Goal: Register for event/course

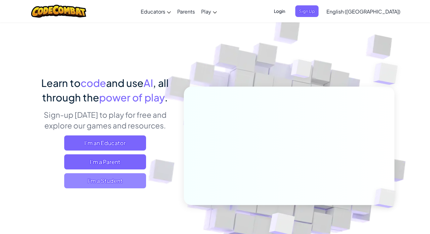
click at [118, 177] on span "I'm a Student" at bounding box center [105, 180] width 82 height 15
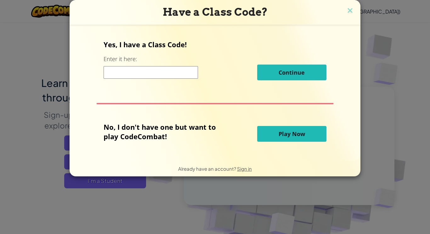
click at [315, 134] on button "Play Now" at bounding box center [291, 134] width 69 height 16
